Goal: Task Accomplishment & Management: Complete application form

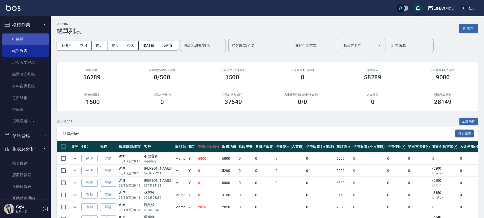
click at [15, 33] on link "打帳單" at bounding box center [25, 39] width 47 height 12
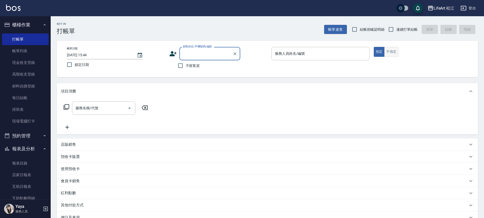
click at [394, 55] on button "不指定" at bounding box center [391, 52] width 14 height 10
click at [181, 66] on input "不留客資" at bounding box center [180, 65] width 11 height 11
checkbox input "true"
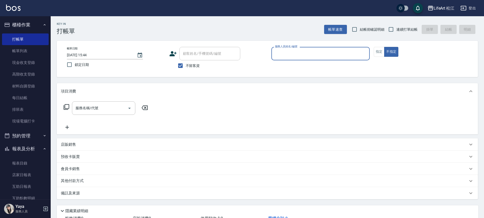
click at [284, 57] on input "服務人員姓名/編號" at bounding box center [320, 53] width 94 height 9
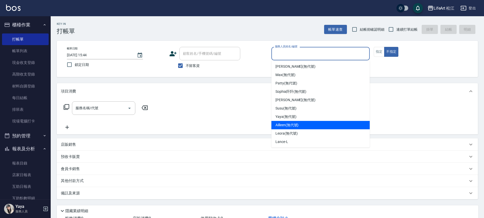
click at [289, 122] on span "Ailleen (無代號)" at bounding box center [286, 124] width 23 height 5
type input "Ailleen(無代號)"
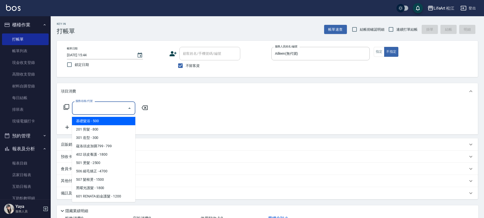
click at [76, 109] on input "服務名稱/代號" at bounding box center [99, 108] width 51 height 9
click at [86, 122] on span "基礎髮浴 - 500" at bounding box center [103, 121] width 63 height 8
type input "基礎髮浴 (101)"
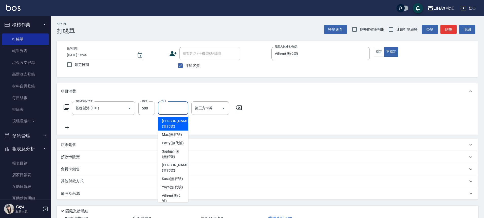
click at [166, 109] on input "洗-1" at bounding box center [173, 108] width 26 height 9
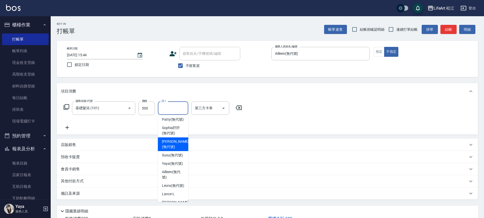
scroll to position [54, 0]
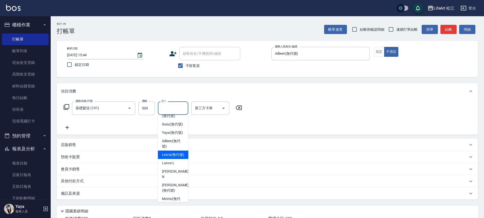
click at [174, 157] on span "Leora (無代號)" at bounding box center [173, 154] width 22 height 5
type input "Leora(無代號)"
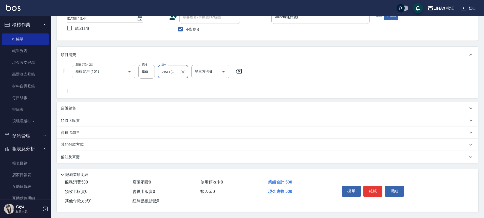
scroll to position [39, 0]
click at [109, 157] on div "備註及來源" at bounding box center [264, 156] width 407 height 5
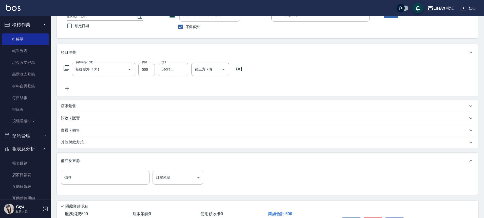
click at [181, 170] on div "備註 備註 訂單來源 ​ 訂單來源" at bounding box center [267, 182] width 421 height 26
click at [181, 177] on body "LifeArt 松江 登出 櫃檯作業 打帳單 帳單列表 現金收支登錄 高階收支登錄 材料自購登錄 每日結帳 排班表 現場電腦打卡 預約管理 預約管理 單日預約…" at bounding box center [242, 105] width 484 height 288
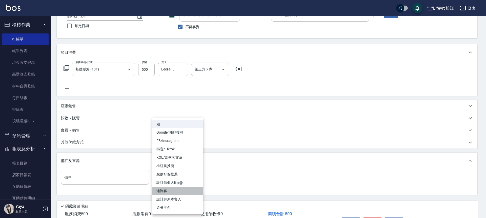
click at [176, 191] on li "過路客" at bounding box center [177, 191] width 51 height 8
type input "過路客"
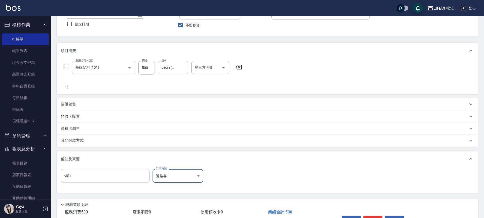
scroll to position [73, 0]
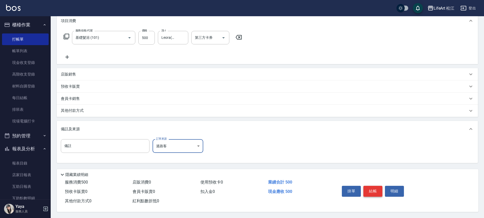
click at [368, 189] on button "結帳" at bounding box center [372, 191] width 19 height 11
